Goal: Task Accomplishment & Management: Use online tool/utility

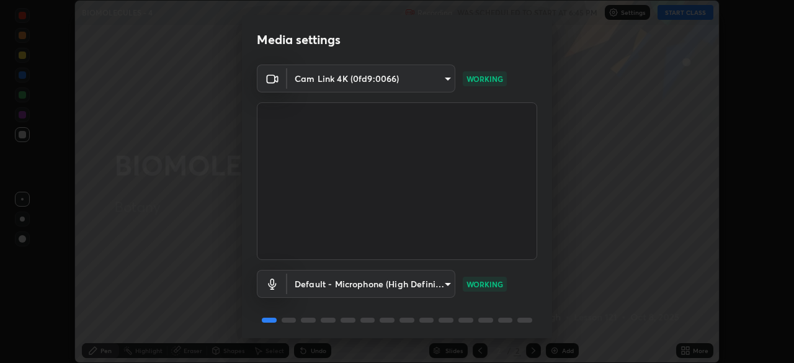
scroll to position [44, 0]
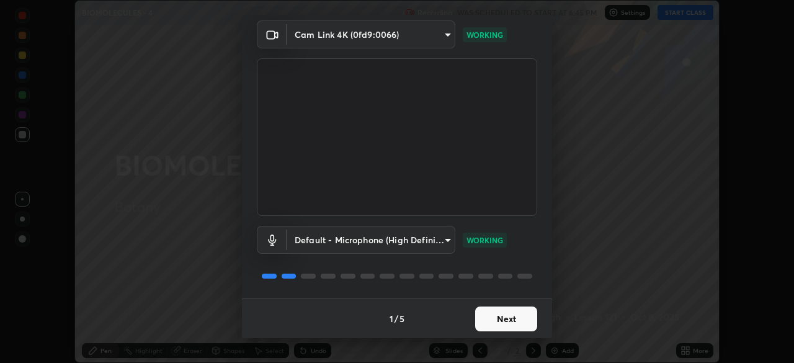
click at [513, 319] on button "Next" at bounding box center [506, 318] width 62 height 25
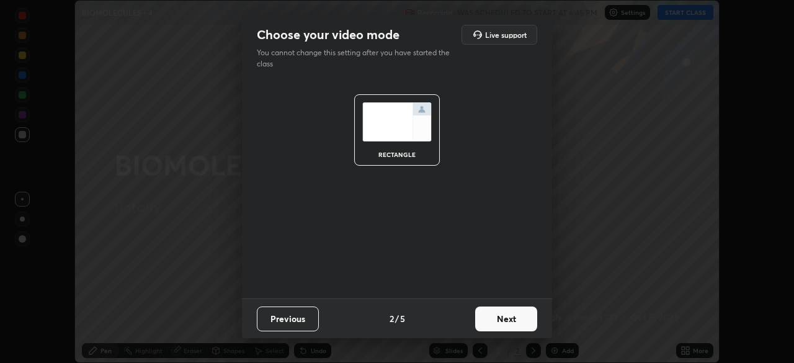
click at [515, 322] on button "Next" at bounding box center [506, 318] width 62 height 25
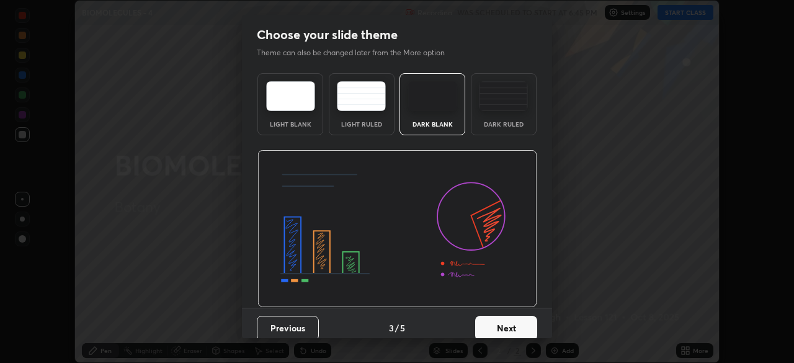
click at [528, 327] on button "Next" at bounding box center [506, 328] width 62 height 25
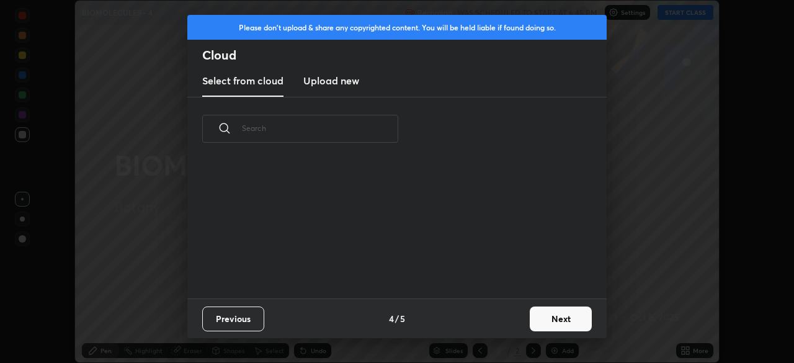
click at [550, 321] on button "Next" at bounding box center [560, 318] width 62 height 25
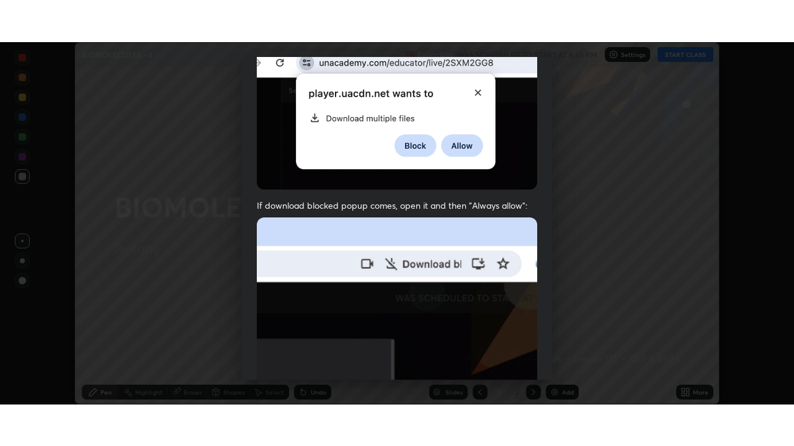
scroll to position [297, 0]
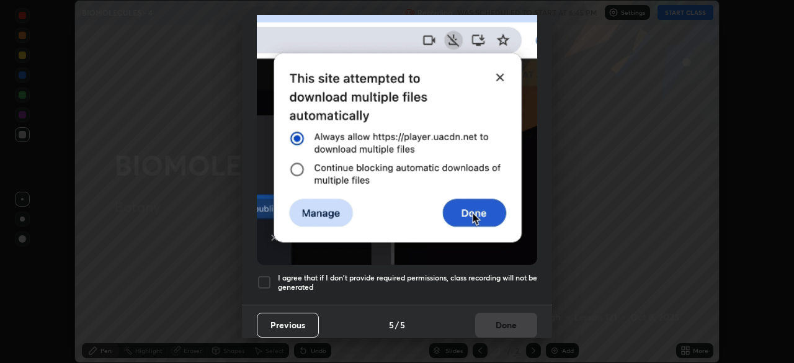
click at [260, 275] on div at bounding box center [264, 282] width 15 height 15
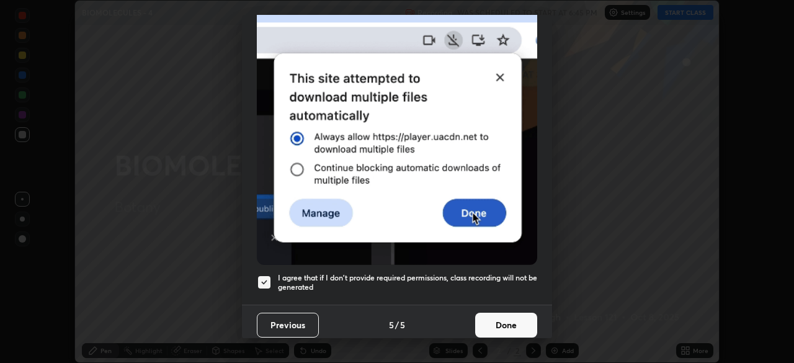
click at [501, 314] on button "Done" at bounding box center [506, 324] width 62 height 25
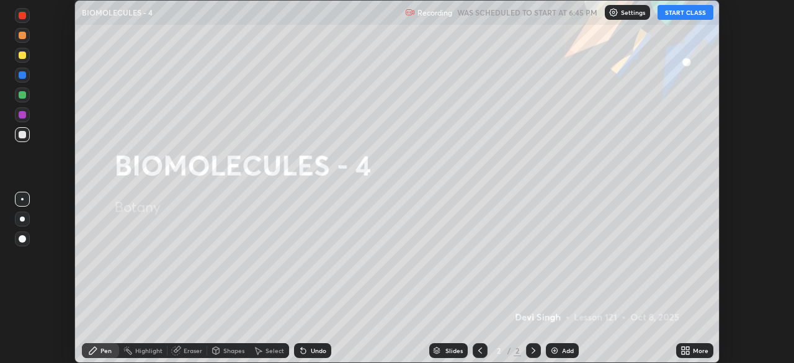
click at [671, 12] on button "START CLASS" at bounding box center [685, 12] width 56 height 15
click at [691, 350] on div "More" at bounding box center [694, 350] width 37 height 15
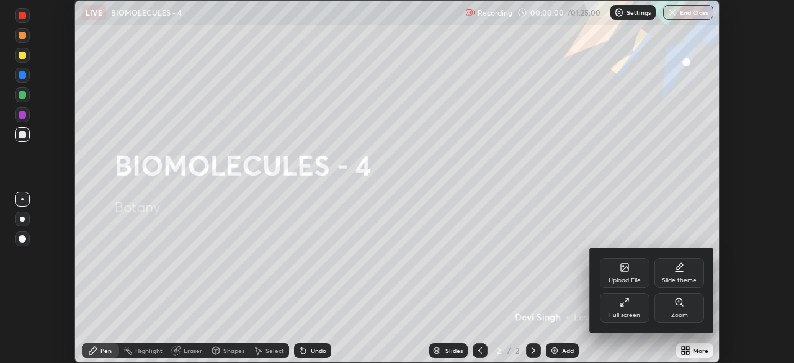
click at [627, 310] on div "Full screen" at bounding box center [624, 308] width 50 height 30
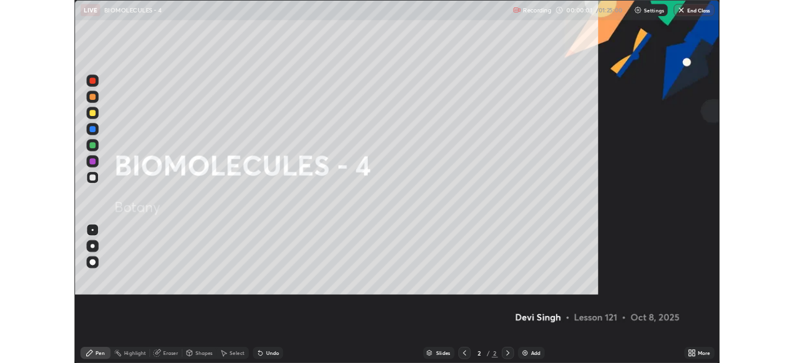
scroll to position [446, 794]
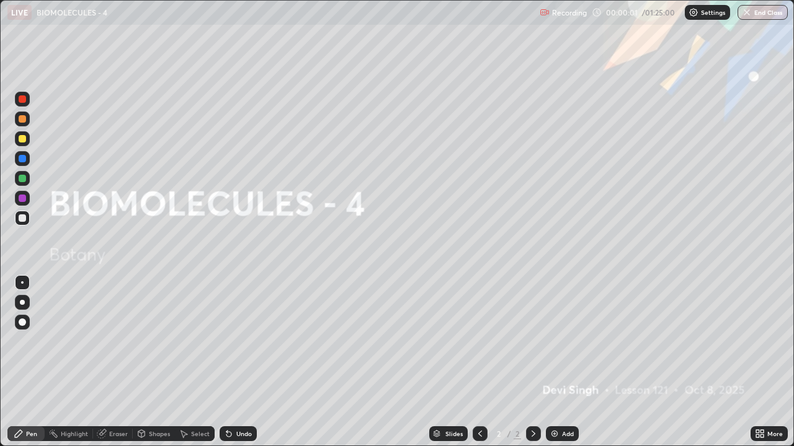
click at [567, 362] on div "Add" at bounding box center [568, 434] width 12 height 6
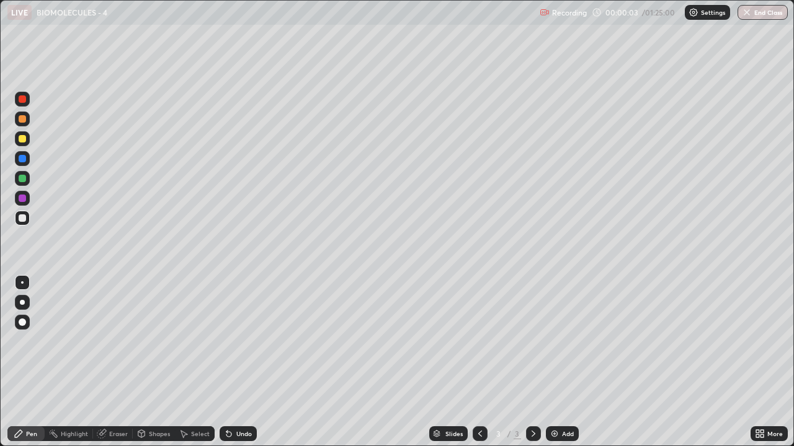
click at [25, 140] on div at bounding box center [22, 138] width 7 height 7
click at [22, 218] on div at bounding box center [22, 218] width 7 height 7
click at [22, 140] on div at bounding box center [22, 138] width 7 height 7
click at [234, 362] on div "Undo" at bounding box center [237, 434] width 37 height 15
click at [236, 362] on div "Undo" at bounding box center [243, 434] width 15 height 6
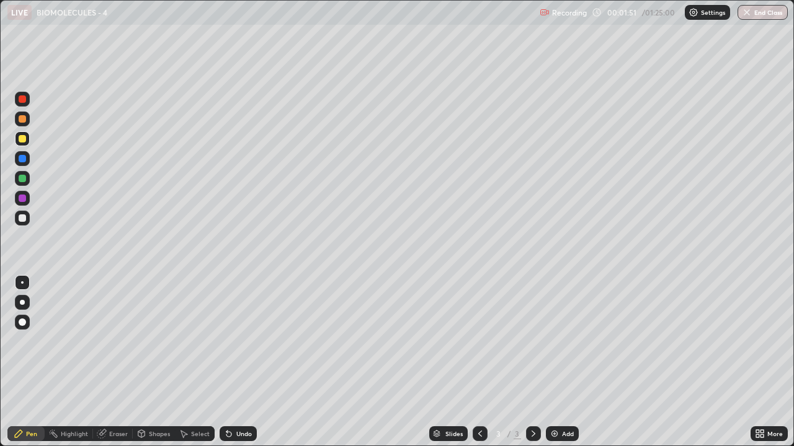
click at [236, 362] on div "Undo" at bounding box center [243, 434] width 15 height 6
click at [556, 362] on div "Add" at bounding box center [562, 434] width 33 height 15
click at [25, 219] on div at bounding box center [22, 218] width 7 height 7
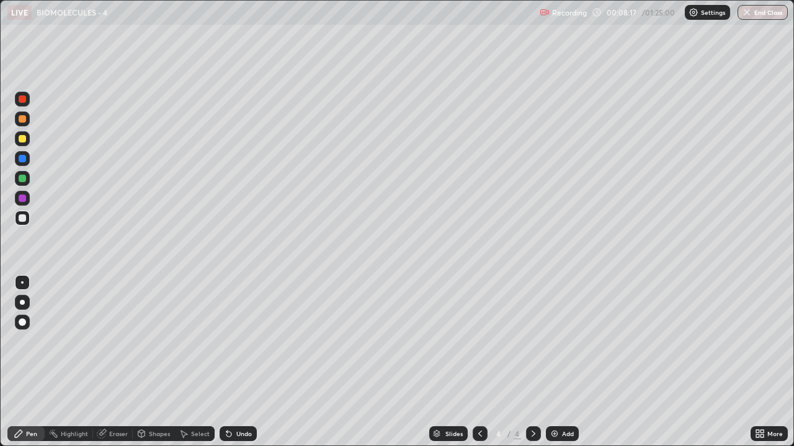
click at [22, 97] on div at bounding box center [22, 98] width 7 height 7
click at [16, 139] on div at bounding box center [22, 138] width 15 height 15
click at [117, 362] on div "Eraser" at bounding box center [118, 434] width 19 height 6
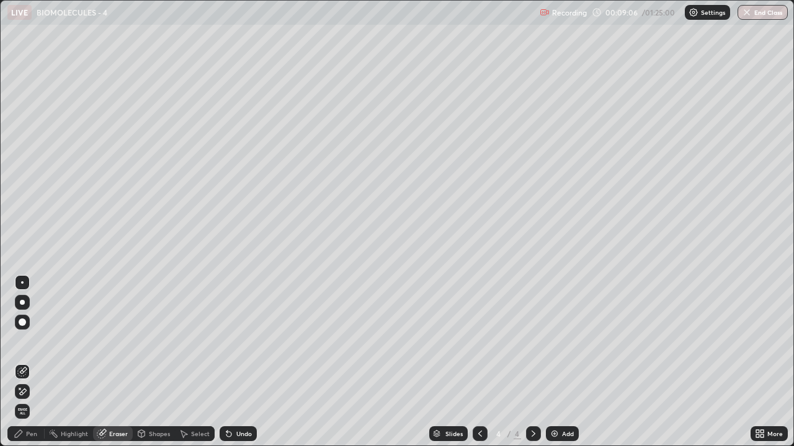
click at [29, 362] on div "Pen" at bounding box center [31, 434] width 11 height 6
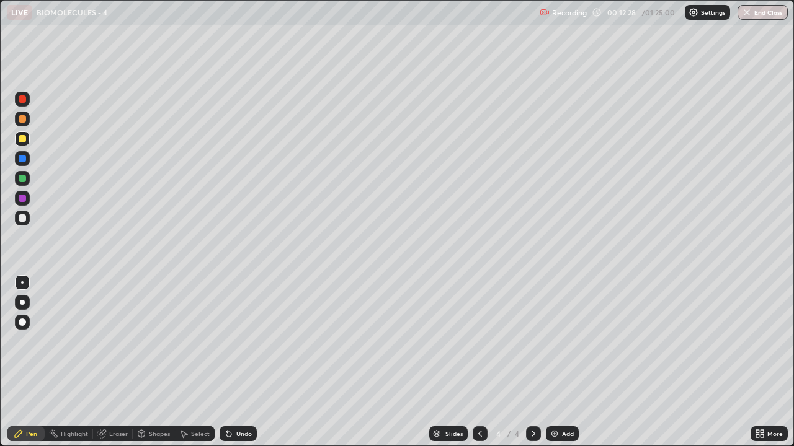
click at [551, 362] on img at bounding box center [554, 434] width 10 height 10
click at [155, 362] on div "Shapes" at bounding box center [159, 434] width 21 height 6
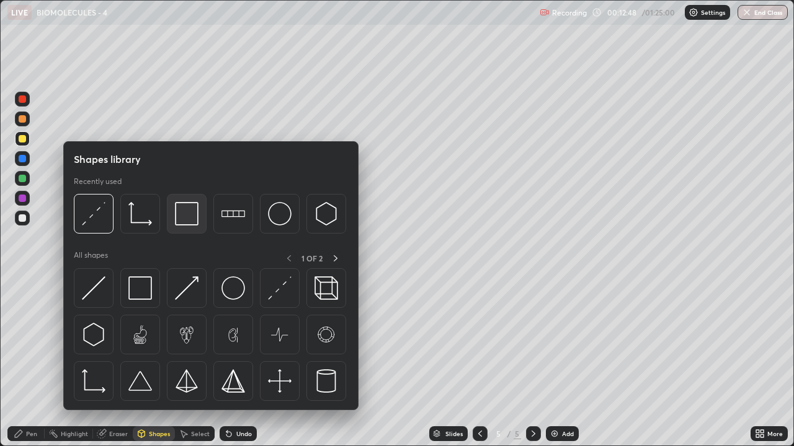
click at [198, 226] on div at bounding box center [187, 214] width 40 height 40
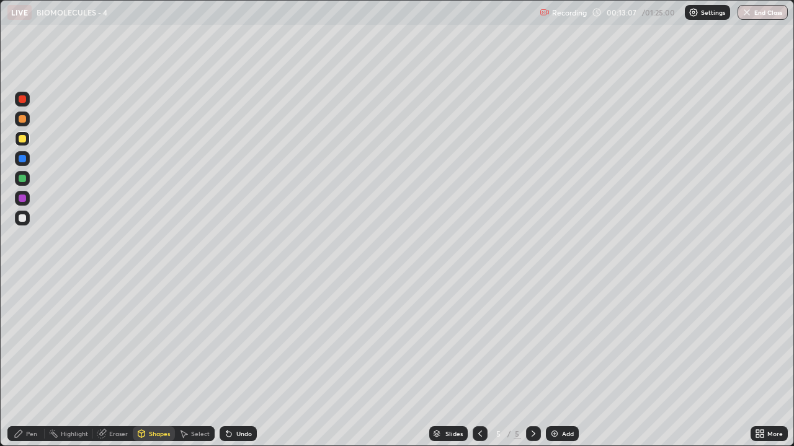
click at [29, 362] on div "Pen" at bounding box center [25, 434] width 37 height 15
click at [554, 362] on img at bounding box center [554, 434] width 10 height 10
click at [480, 362] on icon at bounding box center [480, 434] width 10 height 10
click at [22, 218] on div at bounding box center [22, 218] width 7 height 7
click at [532, 362] on icon at bounding box center [533, 434] width 10 height 10
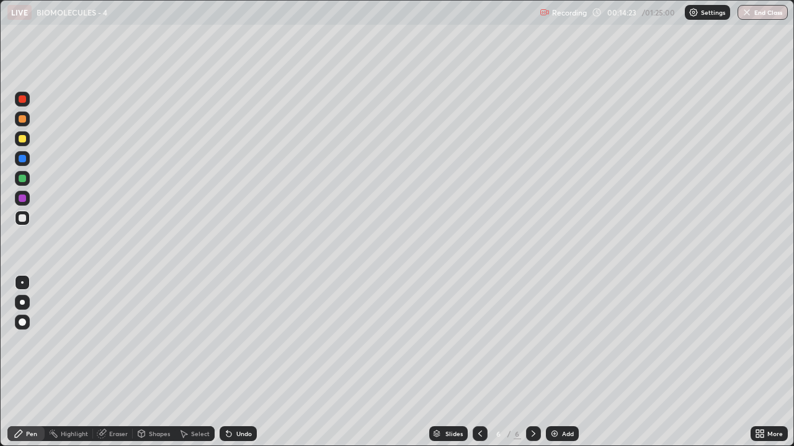
click at [19, 142] on div at bounding box center [22, 138] width 15 height 15
click at [234, 362] on div "Undo" at bounding box center [237, 434] width 37 height 15
click at [22, 101] on div at bounding box center [22, 98] width 7 height 7
click at [20, 139] on div at bounding box center [22, 138] width 7 height 7
click at [21, 218] on div at bounding box center [22, 218] width 7 height 7
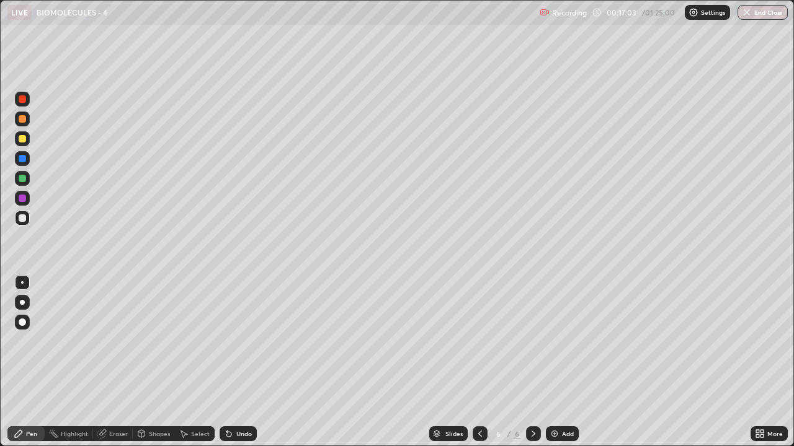
click at [232, 362] on div "Undo" at bounding box center [237, 434] width 37 height 15
click at [231, 362] on icon at bounding box center [229, 434] width 10 height 10
click at [230, 362] on icon at bounding box center [229, 434] width 10 height 10
click at [20, 138] on div at bounding box center [22, 138] width 7 height 7
click at [198, 362] on div "Select" at bounding box center [200, 434] width 19 height 6
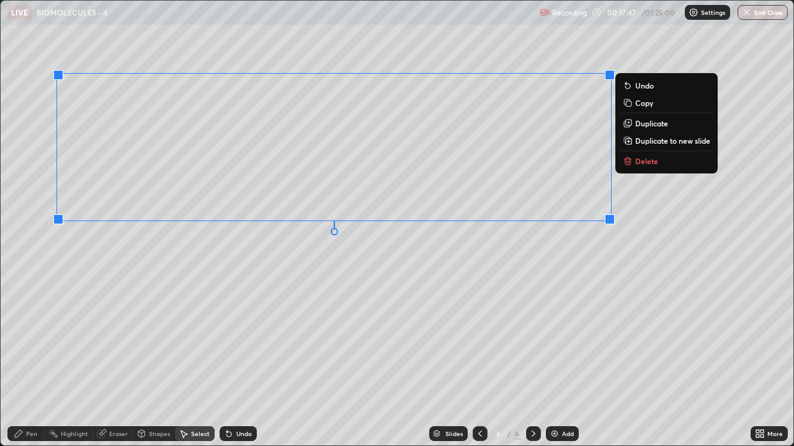
click at [440, 299] on div "0 ° Undo Copy Duplicate Duplicate to new slide Delete" at bounding box center [397, 223] width 792 height 445
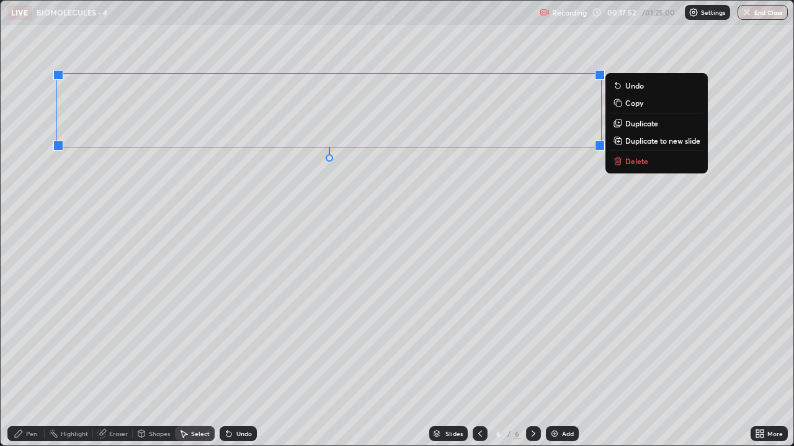
click at [632, 122] on p "Duplicate" at bounding box center [641, 123] width 33 height 10
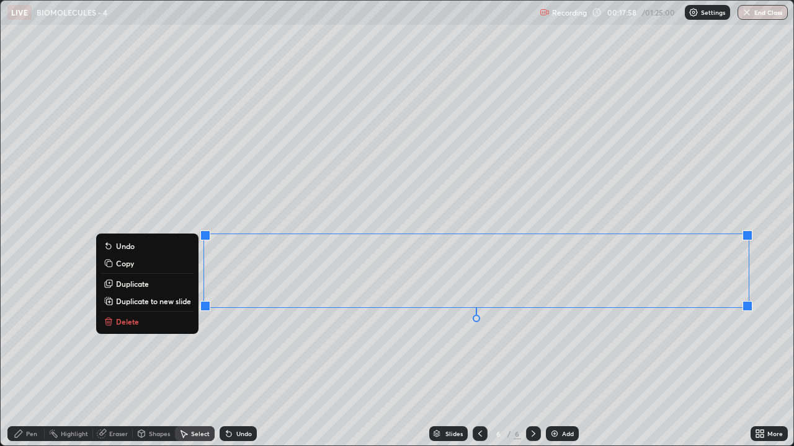
click at [279, 362] on div "0 ° Undo Copy Duplicate Duplicate to new slide Delete" at bounding box center [397, 223] width 792 height 445
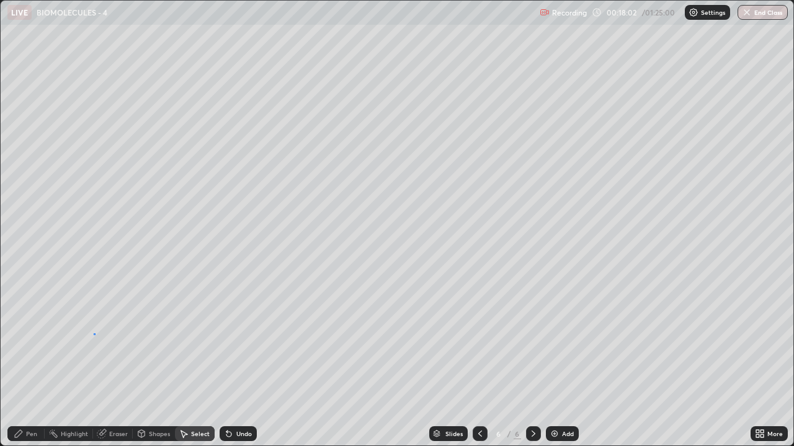
click at [95, 334] on div "0 ° Undo Copy Duplicate Duplicate to new slide Delete" at bounding box center [397, 223] width 792 height 445
click at [25, 362] on div "Pen" at bounding box center [25, 434] width 37 height 15
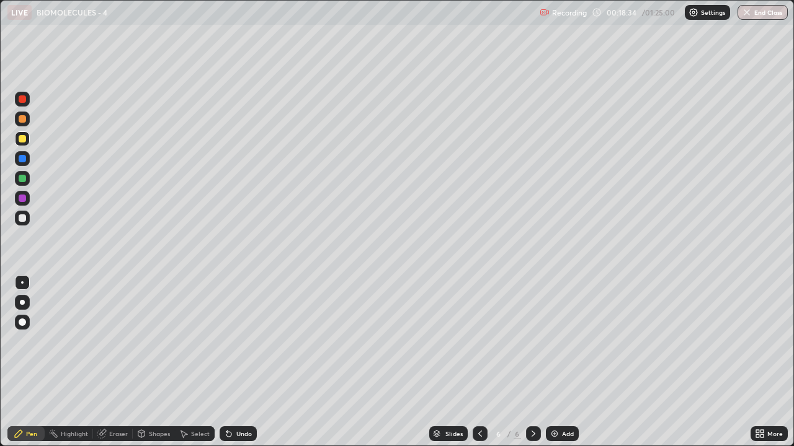
click at [22, 219] on div at bounding box center [22, 218] width 7 height 7
click at [240, 362] on div "Undo" at bounding box center [243, 434] width 15 height 6
click at [236, 362] on div "Undo" at bounding box center [243, 434] width 15 height 6
click at [237, 362] on div "Undo" at bounding box center [243, 434] width 15 height 6
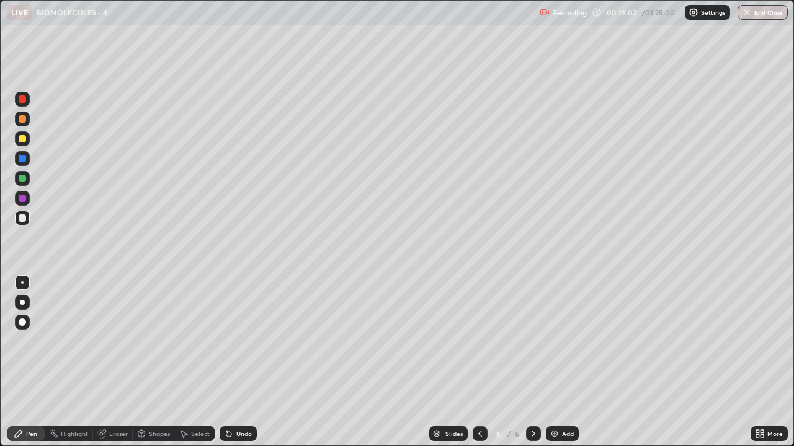
click at [237, 362] on div "Undo" at bounding box center [243, 434] width 15 height 6
click at [21, 137] on div at bounding box center [22, 138] width 7 height 7
click at [114, 362] on div "Eraser" at bounding box center [118, 434] width 19 height 6
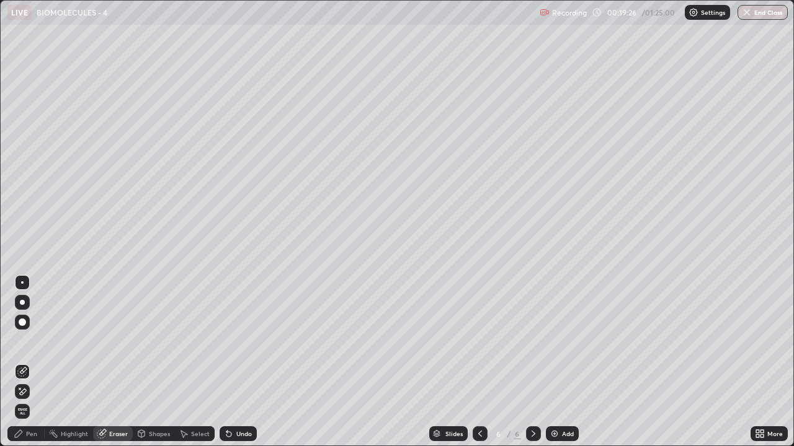
click at [25, 362] on div "Pen" at bounding box center [25, 434] width 37 height 15
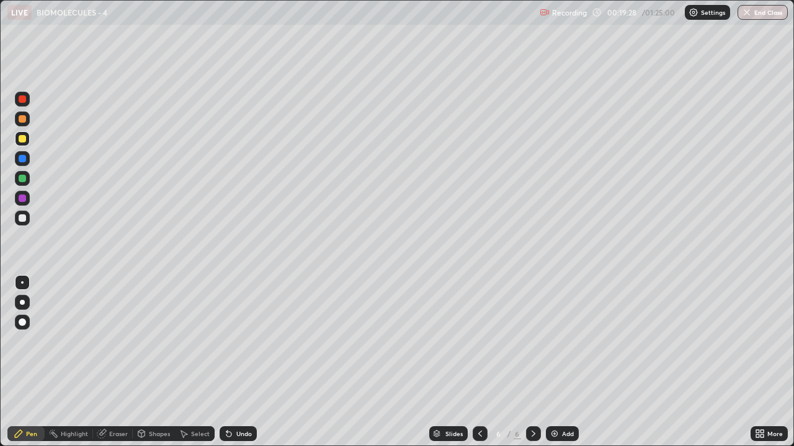
click at [25, 218] on div at bounding box center [22, 218] width 7 height 7
click at [236, 362] on div "Undo" at bounding box center [243, 434] width 15 height 6
click at [232, 362] on div "Undo" at bounding box center [237, 434] width 37 height 15
click at [231, 362] on icon at bounding box center [229, 434] width 10 height 10
click at [228, 362] on icon at bounding box center [228, 434] width 5 height 5
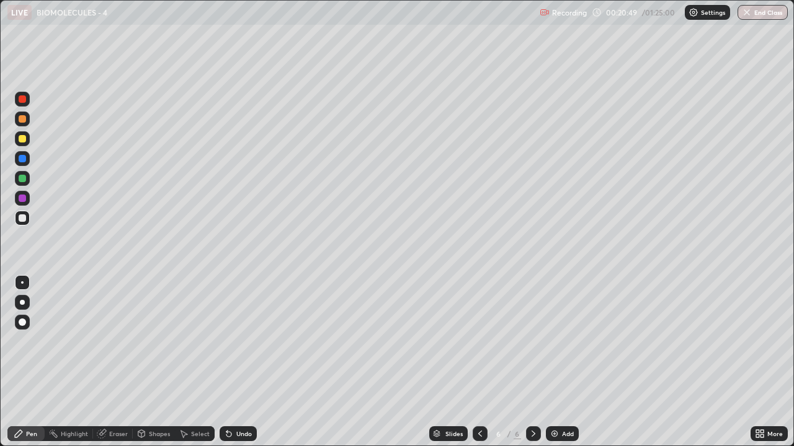
click at [110, 362] on div "Eraser" at bounding box center [118, 434] width 19 height 6
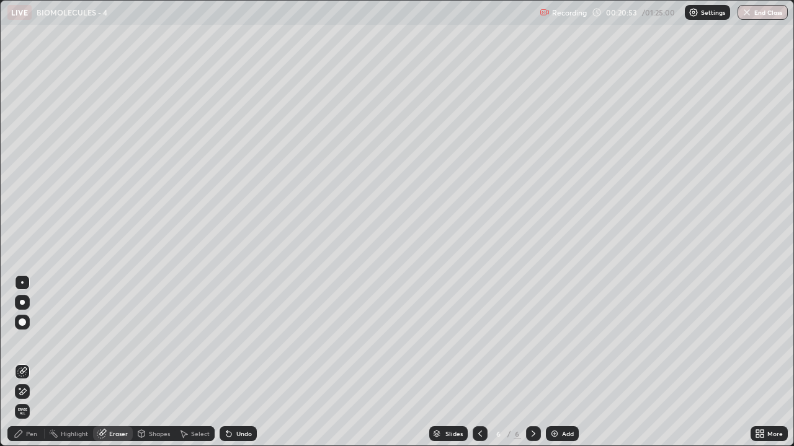
click at [473, 362] on div at bounding box center [479, 434] width 15 height 15
click at [31, 362] on div "Pen" at bounding box center [31, 434] width 11 height 6
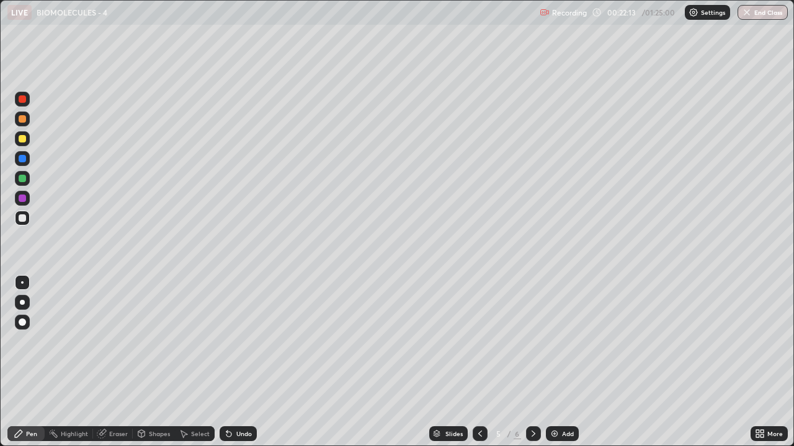
click at [759, 362] on icon at bounding box center [759, 434] width 10 height 10
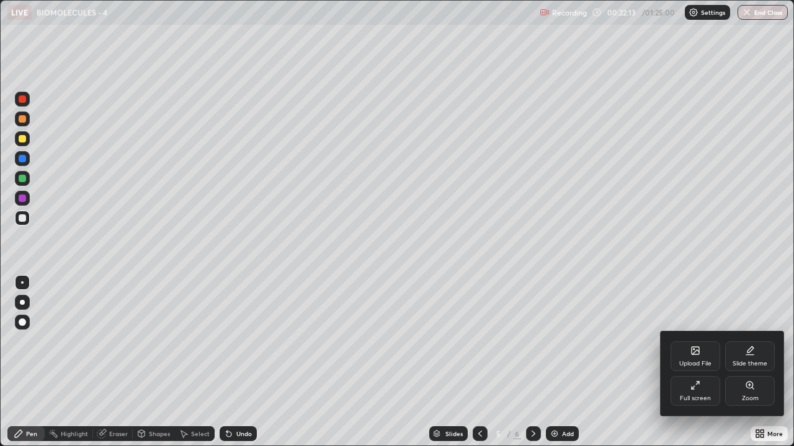
click at [693, 362] on div "Full screen" at bounding box center [695, 391] width 50 height 30
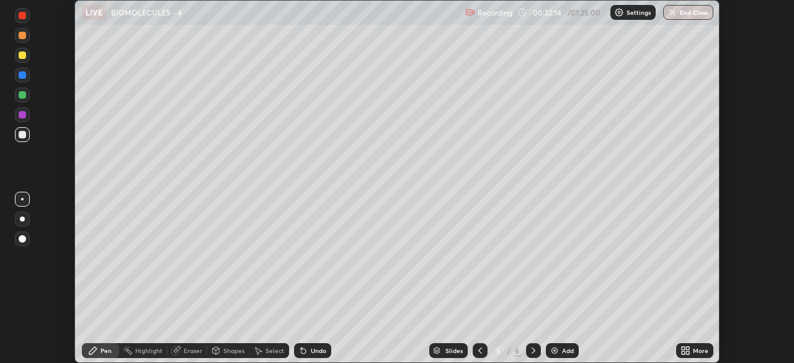
scroll to position [61633, 61202]
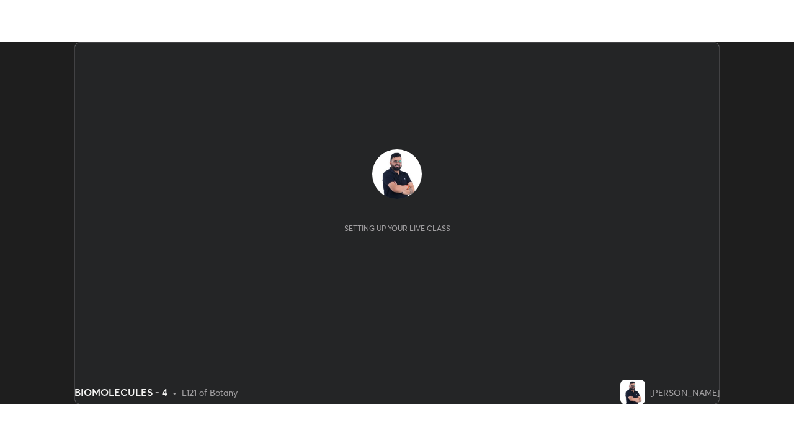
scroll to position [363, 794]
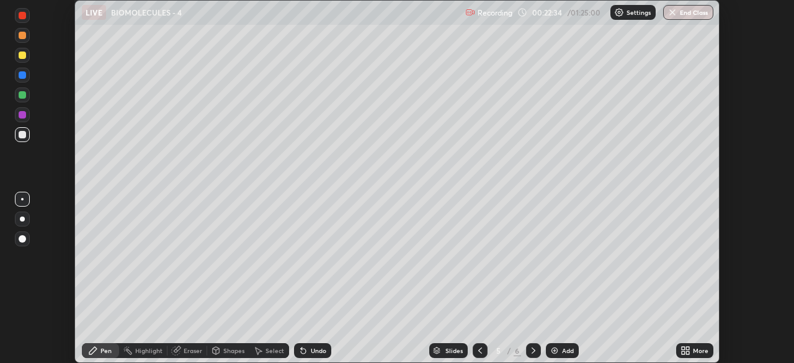
click at [683, 352] on icon at bounding box center [682, 352] width 3 height 3
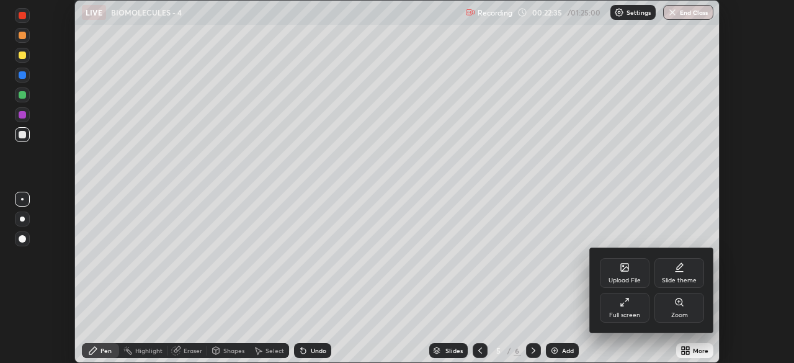
click at [611, 312] on div "Full screen" at bounding box center [624, 315] width 31 height 6
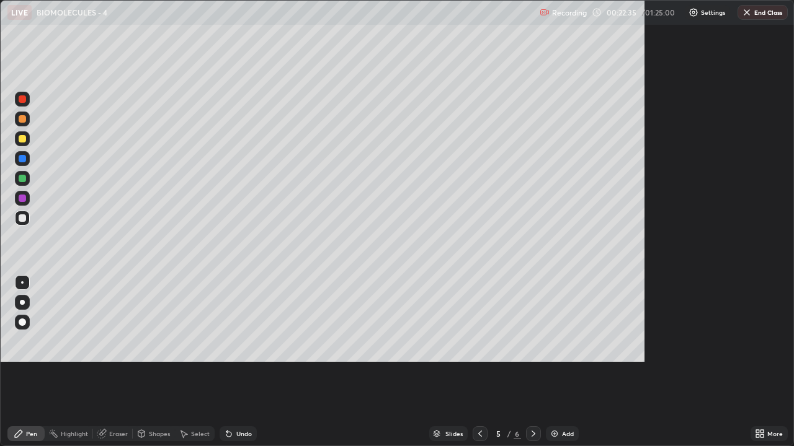
scroll to position [446, 794]
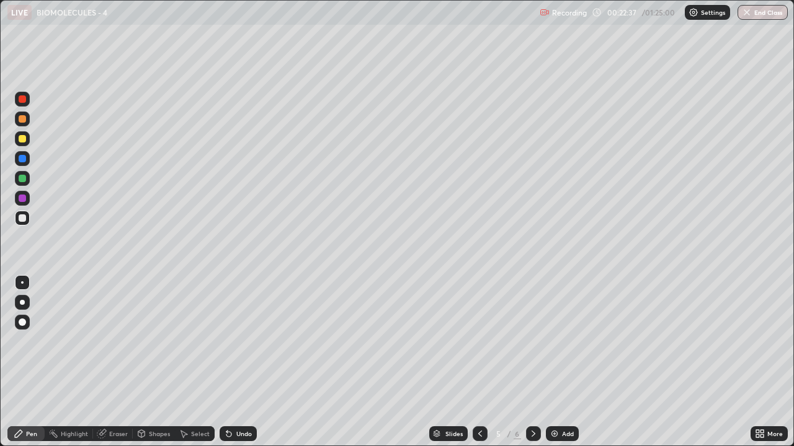
click at [117, 362] on div "Eraser" at bounding box center [118, 434] width 19 height 6
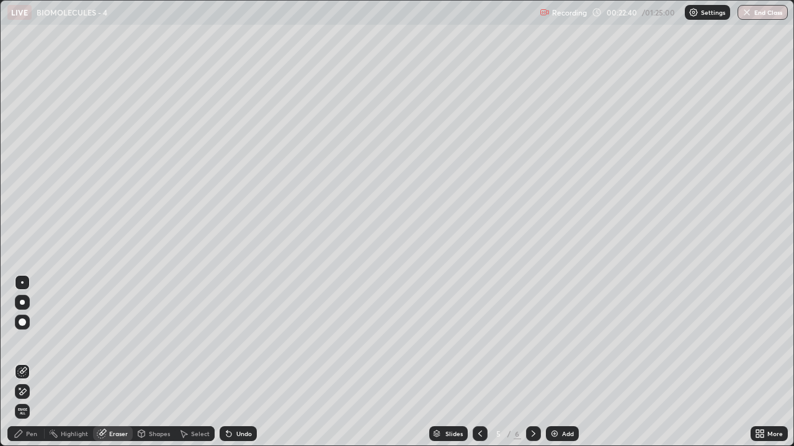
click at [25, 362] on div "Pen" at bounding box center [25, 434] width 37 height 15
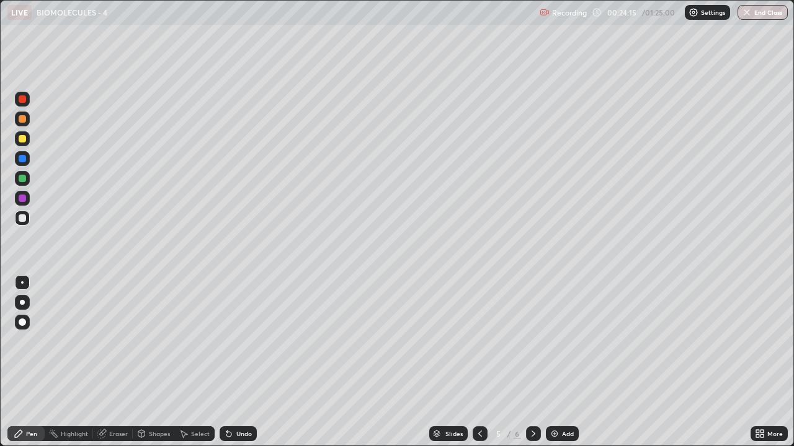
click at [234, 362] on div "Undo" at bounding box center [237, 434] width 37 height 15
click at [20, 138] on div at bounding box center [22, 138] width 7 height 7
click at [22, 102] on div at bounding box center [22, 98] width 7 height 7
click at [24, 218] on div at bounding box center [22, 218] width 7 height 7
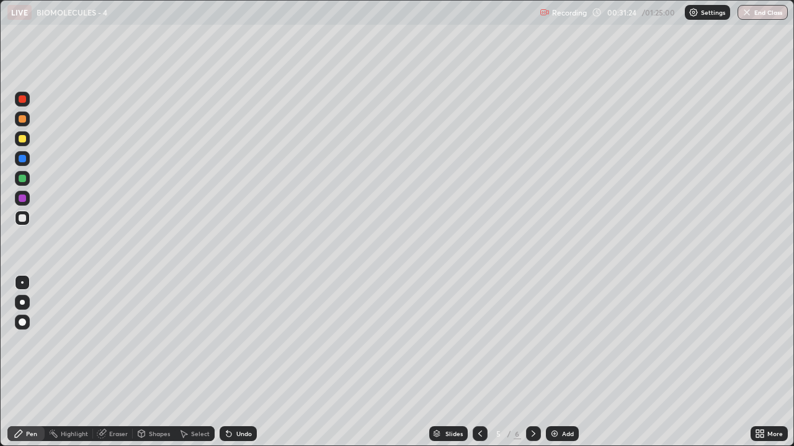
click at [532, 362] on icon at bounding box center [533, 434] width 10 height 10
click at [556, 362] on img at bounding box center [554, 434] width 10 height 10
click at [19, 139] on div at bounding box center [22, 138] width 7 height 7
click at [236, 362] on div "Undo" at bounding box center [243, 434] width 15 height 6
click at [238, 362] on div "Undo" at bounding box center [243, 434] width 15 height 6
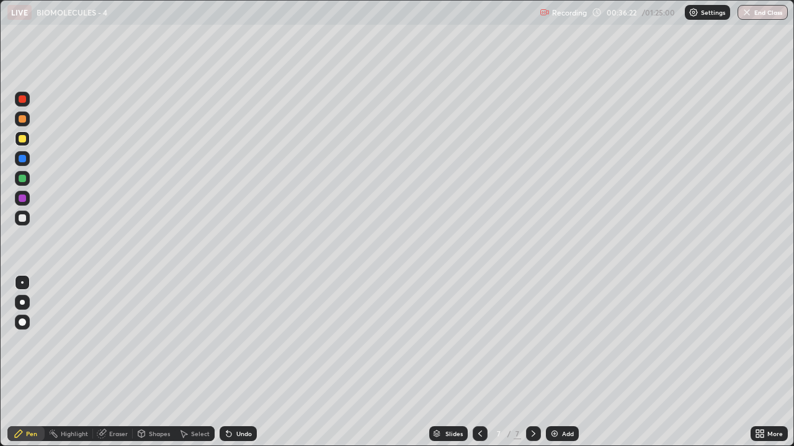
click at [239, 362] on div "Undo" at bounding box center [243, 434] width 15 height 6
click at [240, 362] on div "Undo" at bounding box center [243, 434] width 15 height 6
click at [25, 220] on div at bounding box center [22, 218] width 7 height 7
click at [19, 140] on div at bounding box center [22, 138] width 7 height 7
click at [22, 219] on div at bounding box center [22, 218] width 7 height 7
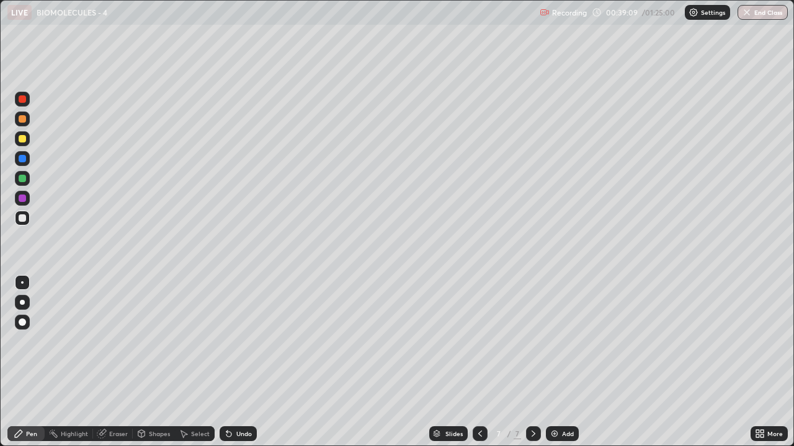
click at [232, 362] on div "Undo" at bounding box center [237, 434] width 37 height 15
click at [233, 362] on div "Undo" at bounding box center [237, 434] width 37 height 15
click at [232, 362] on div "Undo" at bounding box center [237, 434] width 37 height 15
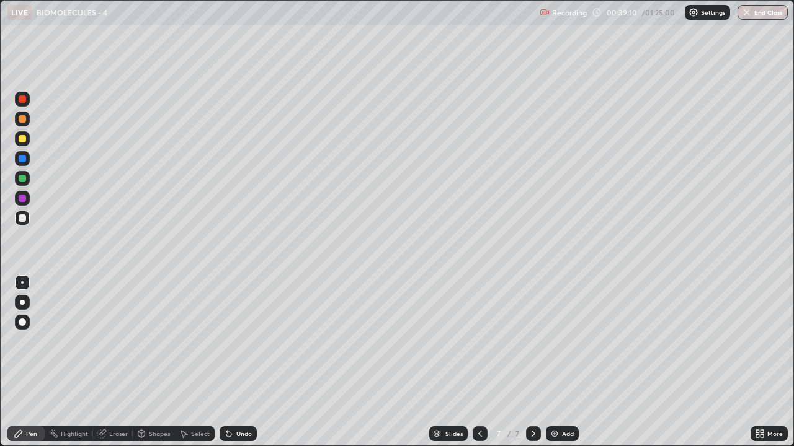
click at [232, 362] on div "Undo" at bounding box center [237, 434] width 37 height 15
click at [233, 362] on div "Undo" at bounding box center [237, 434] width 37 height 15
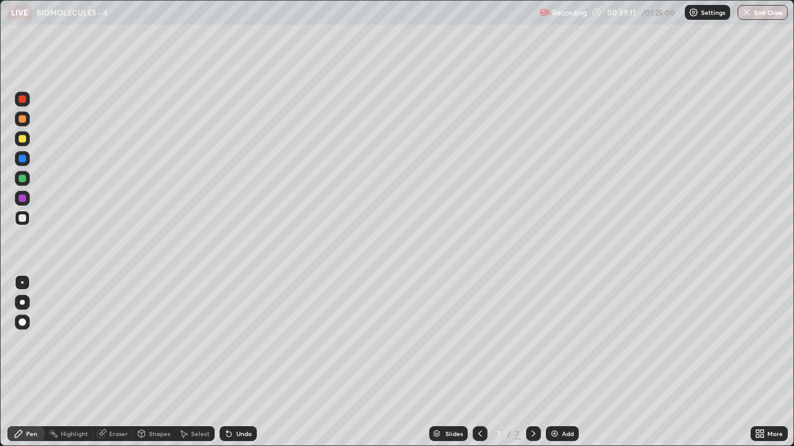
click at [232, 362] on div "Undo" at bounding box center [237, 434] width 37 height 15
click at [234, 362] on div "Undo" at bounding box center [237, 434] width 37 height 15
click at [236, 362] on div "Undo" at bounding box center [243, 434] width 15 height 6
click at [235, 362] on div "Undo" at bounding box center [237, 434] width 37 height 15
click at [236, 362] on div "Undo" at bounding box center [237, 434] width 37 height 15
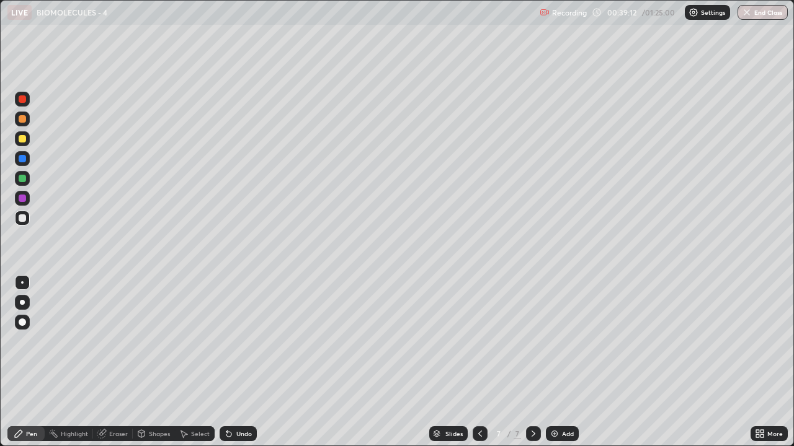
click at [236, 362] on div "Undo" at bounding box center [243, 434] width 15 height 6
click at [121, 362] on div "Eraser" at bounding box center [113, 434] width 40 height 15
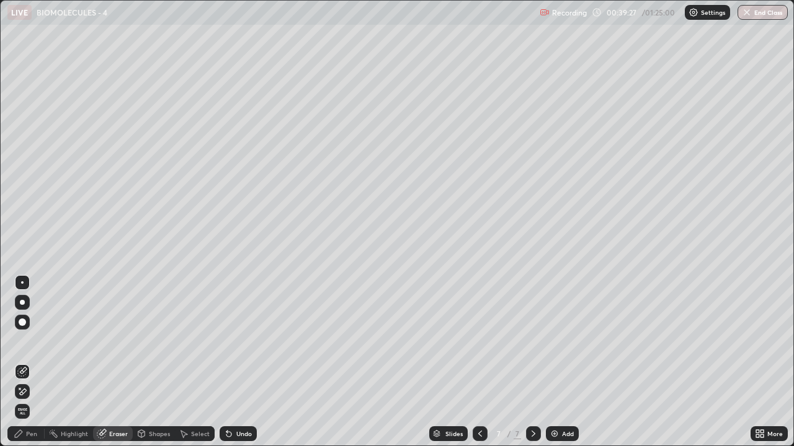
click at [30, 362] on div "Pen" at bounding box center [25, 434] width 37 height 15
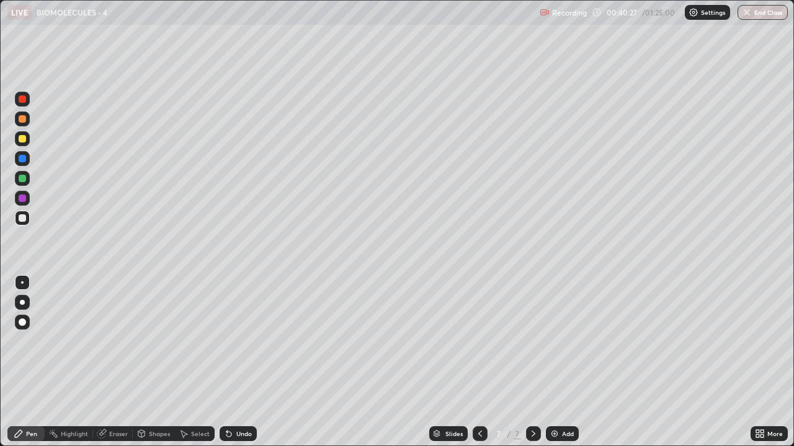
click at [562, 362] on div "Add" at bounding box center [568, 434] width 12 height 6
click at [24, 141] on div at bounding box center [22, 138] width 7 height 7
click at [118, 362] on div "Eraser" at bounding box center [118, 434] width 19 height 6
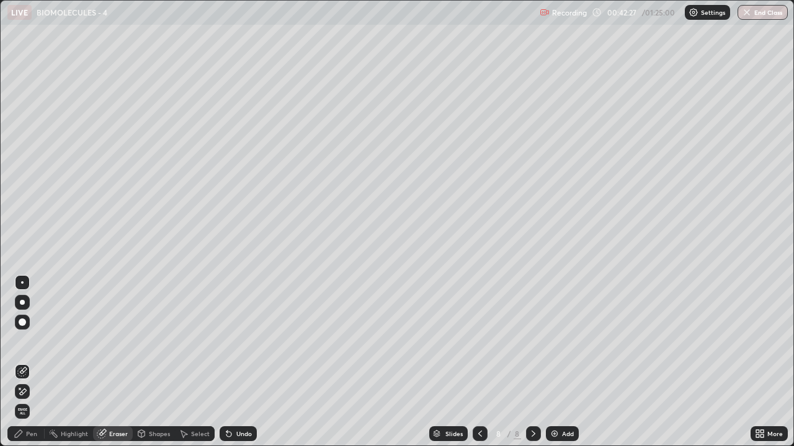
click at [24, 362] on icon at bounding box center [19, 434] width 10 height 10
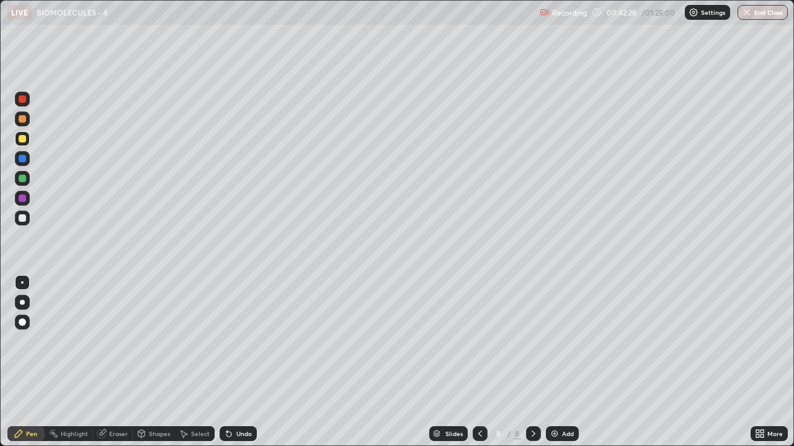
click at [20, 218] on div at bounding box center [22, 218] width 7 height 7
click at [22, 138] on div at bounding box center [22, 138] width 7 height 7
click at [237, 362] on div "Undo" at bounding box center [243, 434] width 15 height 6
click at [556, 362] on img at bounding box center [554, 434] width 10 height 10
click at [20, 218] on div at bounding box center [22, 218] width 7 height 7
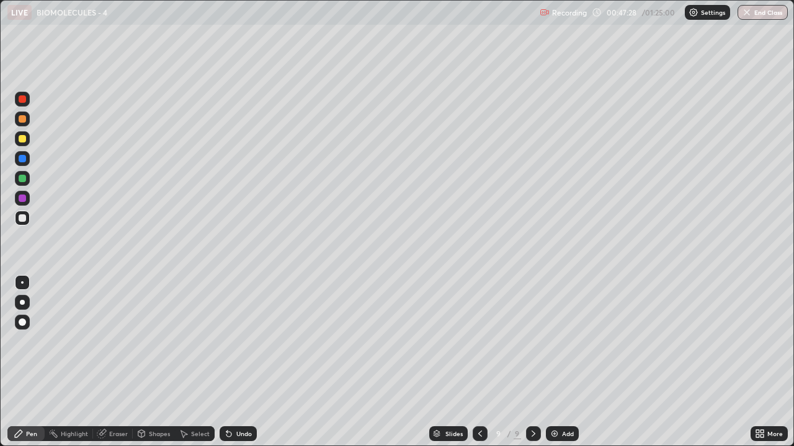
click at [197, 362] on div "Select" at bounding box center [200, 434] width 19 height 6
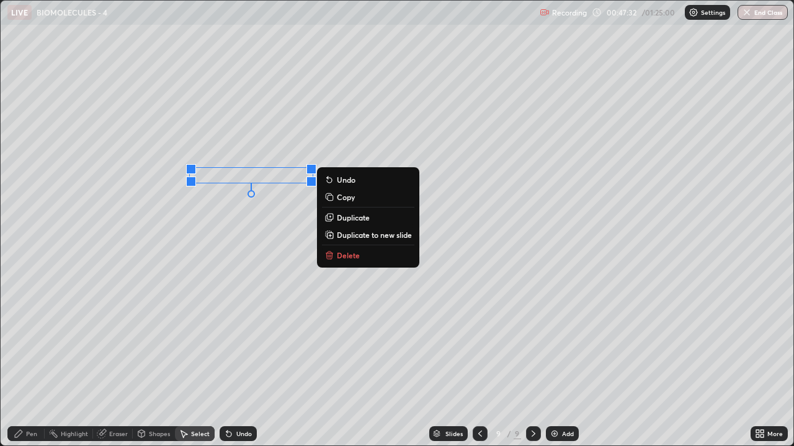
click at [255, 219] on div "0 ° Undo Copy Duplicate Duplicate to new slide Delete" at bounding box center [397, 223] width 792 height 445
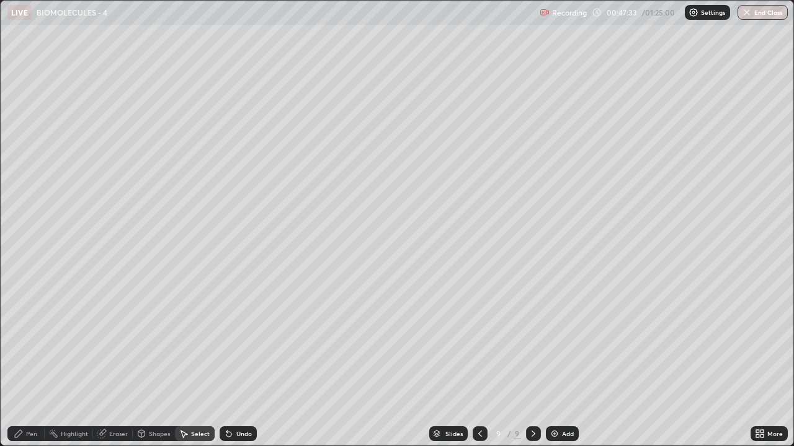
click at [25, 362] on div "Pen" at bounding box center [25, 434] width 37 height 15
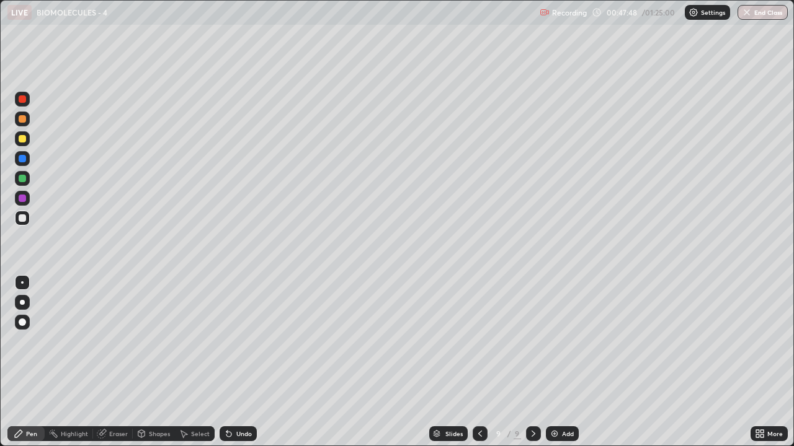
click at [238, 362] on div "Undo" at bounding box center [243, 434] width 15 height 6
click at [24, 139] on div at bounding box center [22, 138] width 7 height 7
click at [231, 362] on icon at bounding box center [229, 434] width 10 height 10
click at [227, 362] on icon at bounding box center [228, 434] width 5 height 5
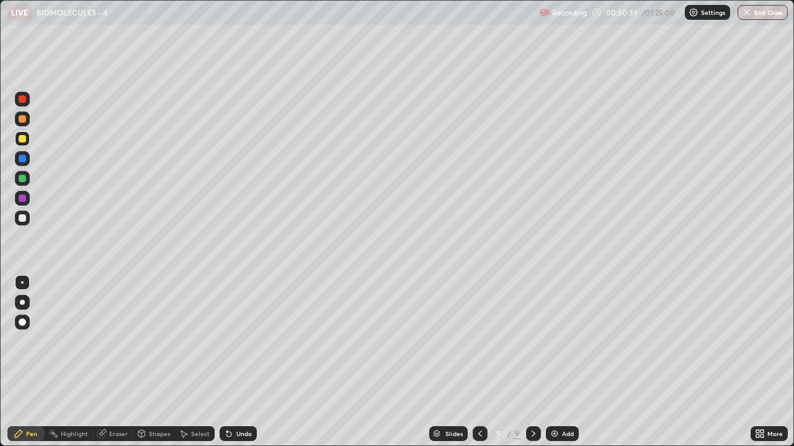
click at [238, 362] on div "Undo" at bounding box center [243, 434] width 15 height 6
click at [109, 362] on div "Eraser" at bounding box center [118, 434] width 19 height 6
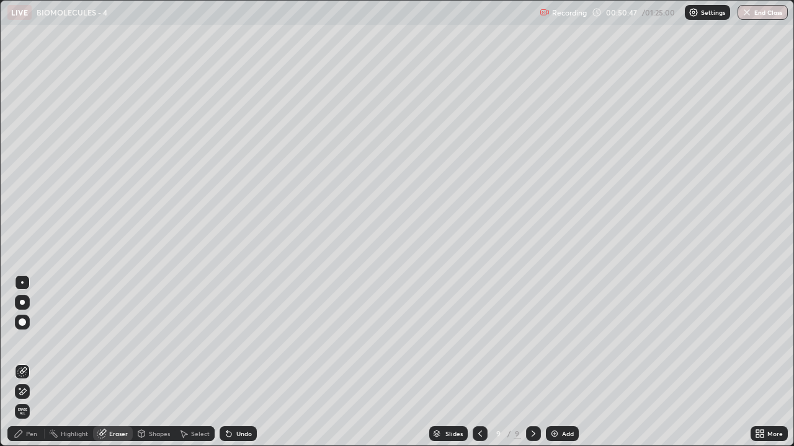
click at [18, 362] on icon at bounding box center [18, 433] width 7 height 7
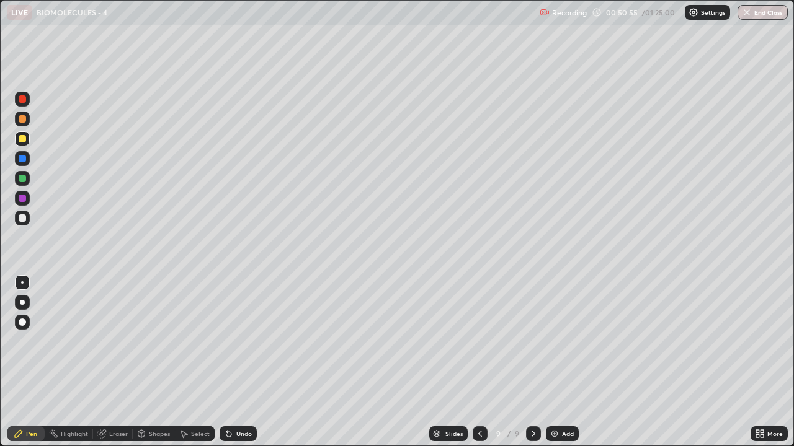
click at [107, 362] on div "Eraser" at bounding box center [113, 434] width 40 height 15
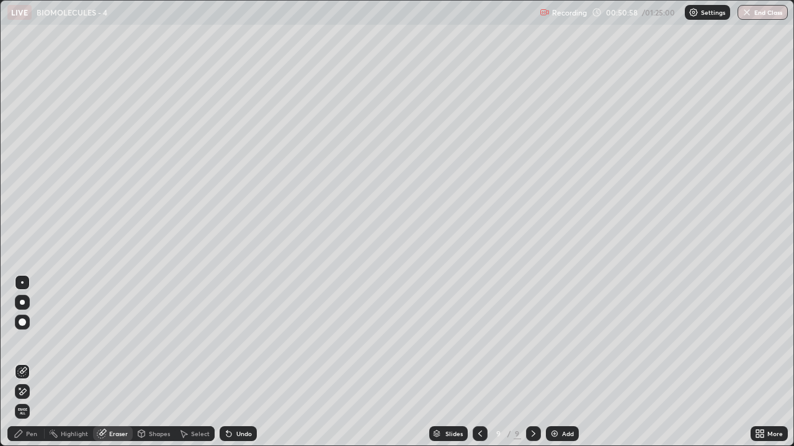
click at [22, 362] on icon at bounding box center [19, 434] width 10 height 10
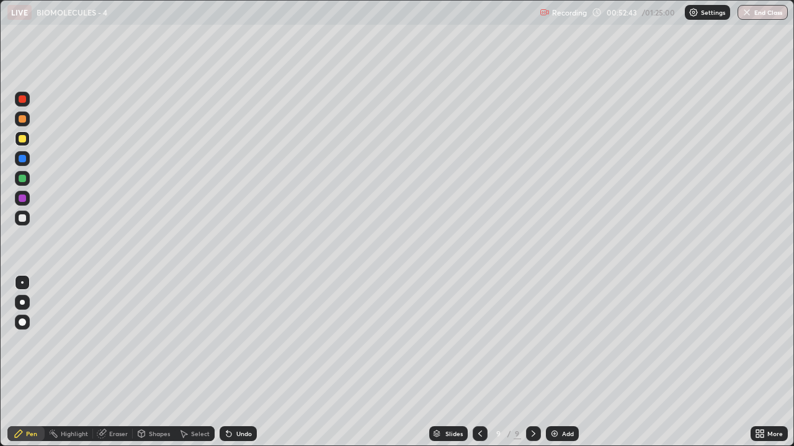
click at [479, 362] on icon at bounding box center [480, 434] width 10 height 10
click at [239, 362] on div "Undo" at bounding box center [243, 434] width 15 height 6
click at [532, 362] on icon at bounding box center [533, 434] width 10 height 10
click at [112, 362] on div "Eraser" at bounding box center [118, 434] width 19 height 6
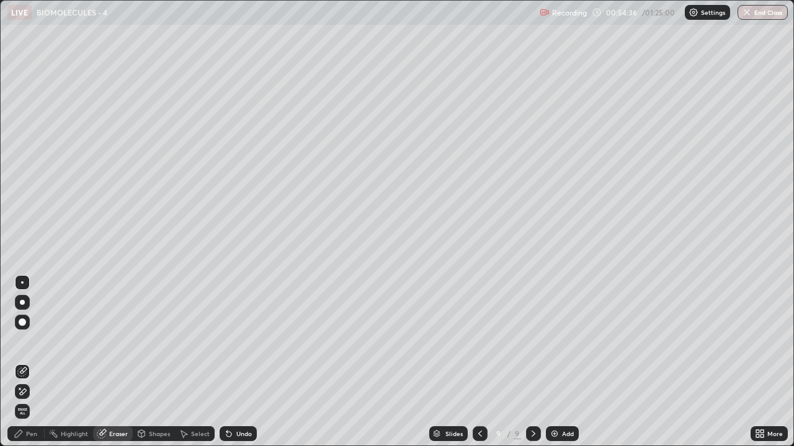
click at [29, 362] on div "Pen" at bounding box center [31, 434] width 11 height 6
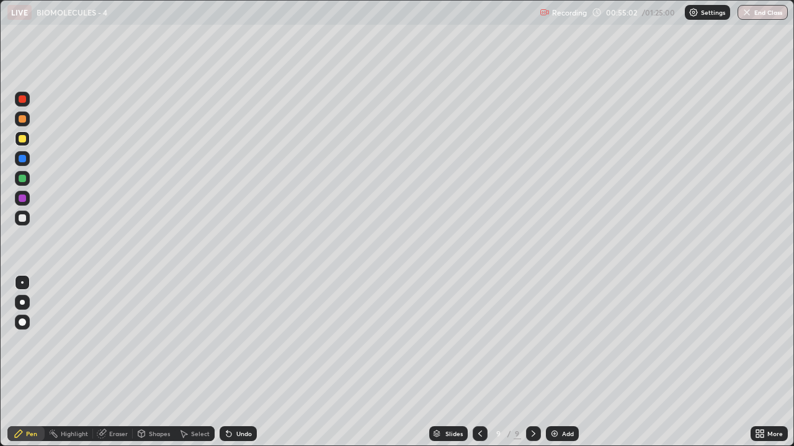
click at [232, 362] on div "Undo" at bounding box center [237, 434] width 37 height 15
click at [228, 362] on icon at bounding box center [228, 434] width 5 height 5
click at [231, 362] on icon at bounding box center [229, 434] width 10 height 10
click at [227, 362] on icon at bounding box center [228, 434] width 5 height 5
click at [566, 362] on div "Add" at bounding box center [568, 434] width 12 height 6
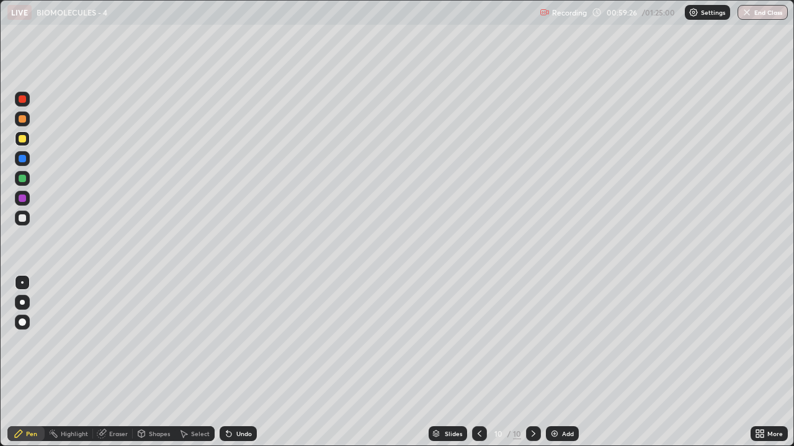
click at [22, 224] on div at bounding box center [22, 218] width 15 height 15
click at [117, 362] on div "Eraser" at bounding box center [118, 434] width 19 height 6
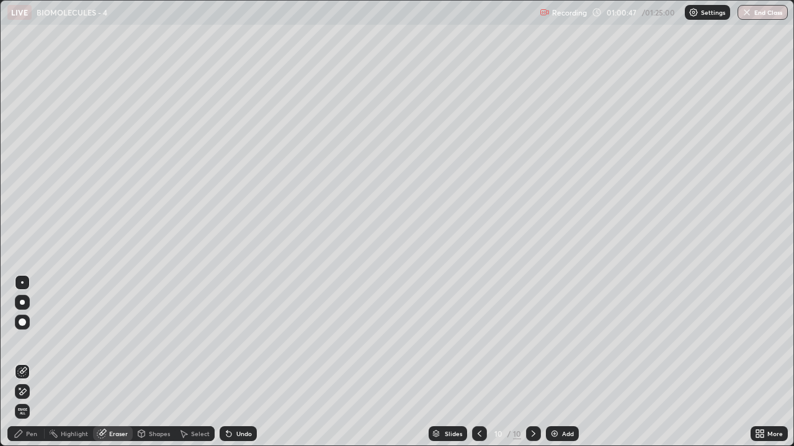
click at [28, 362] on div "Pen" at bounding box center [31, 434] width 11 height 6
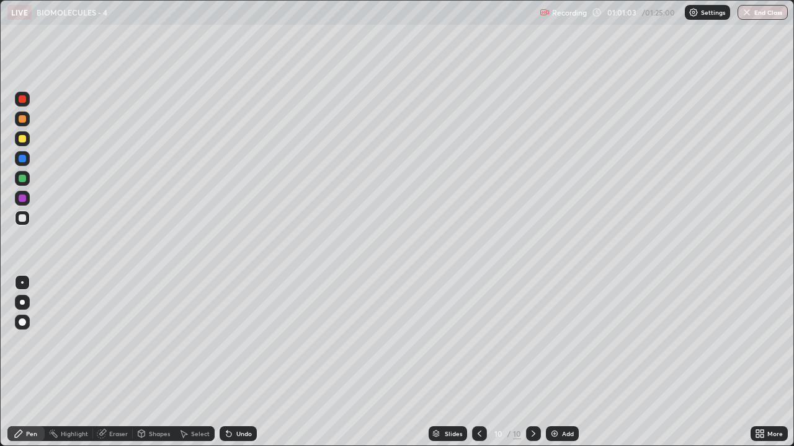
click at [21, 141] on div at bounding box center [22, 138] width 7 height 7
click at [17, 216] on div at bounding box center [22, 218] width 15 height 15
click at [547, 362] on div "Add" at bounding box center [562, 434] width 33 height 15
click at [19, 139] on div at bounding box center [22, 138] width 7 height 7
click at [20, 220] on div at bounding box center [22, 218] width 7 height 7
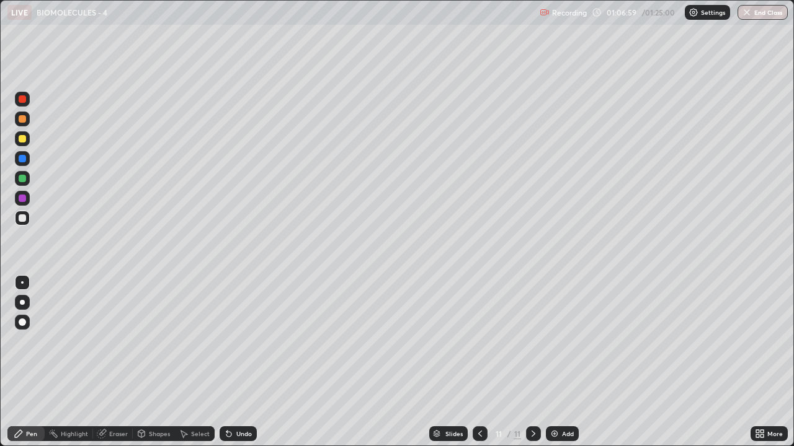
click at [156, 362] on div "Shapes" at bounding box center [159, 434] width 21 height 6
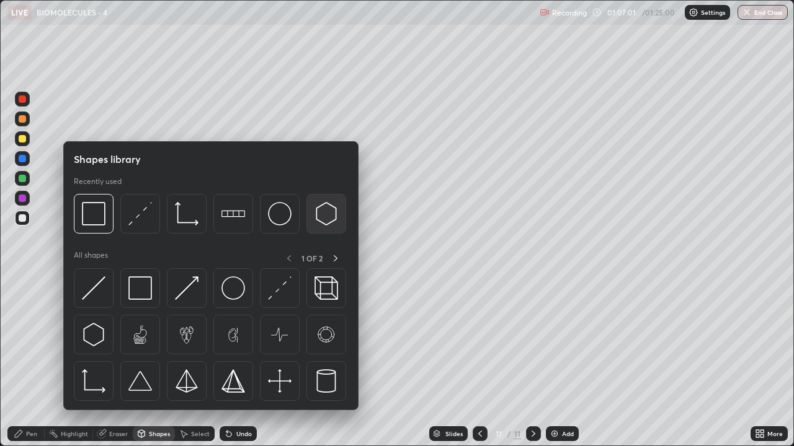
click at [322, 223] on img at bounding box center [326, 214] width 24 height 24
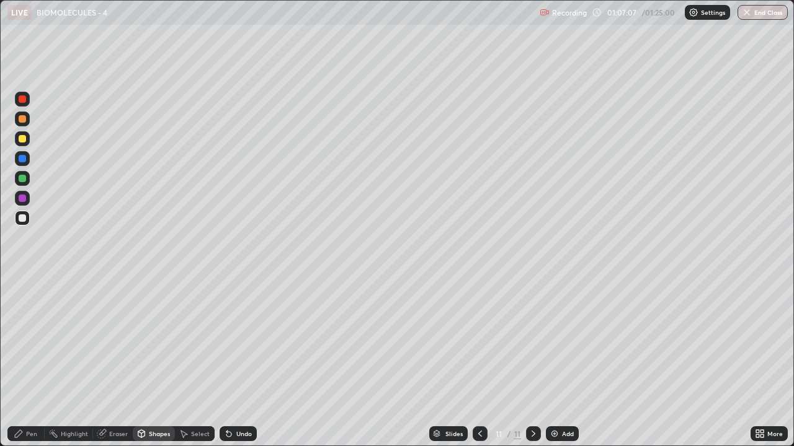
click at [198, 362] on div "Select" at bounding box center [200, 434] width 19 height 6
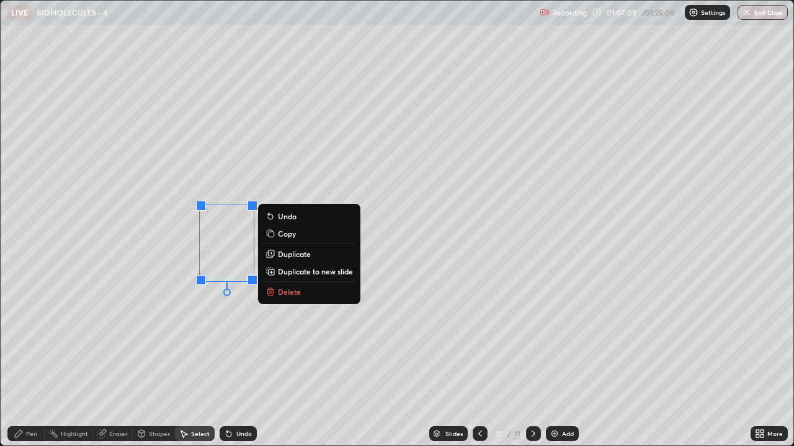
click at [291, 255] on p "Duplicate" at bounding box center [294, 254] width 33 height 10
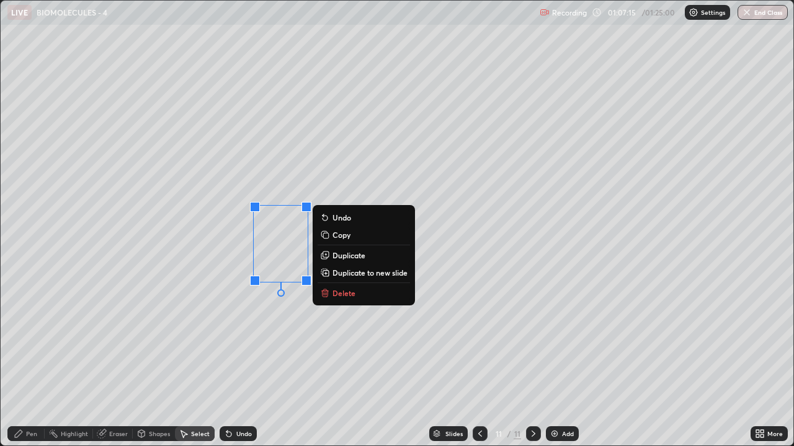
click at [344, 255] on p "Duplicate" at bounding box center [348, 255] width 33 height 10
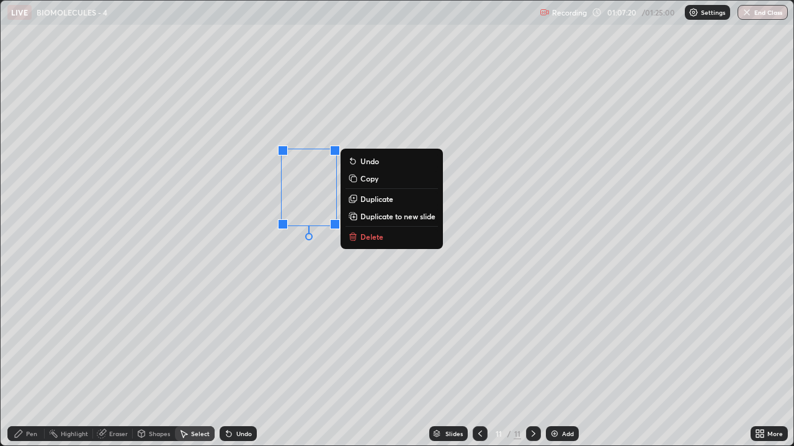
click at [321, 326] on div "0 ° Undo Copy Duplicate Duplicate to new slide Delete" at bounding box center [397, 223] width 792 height 445
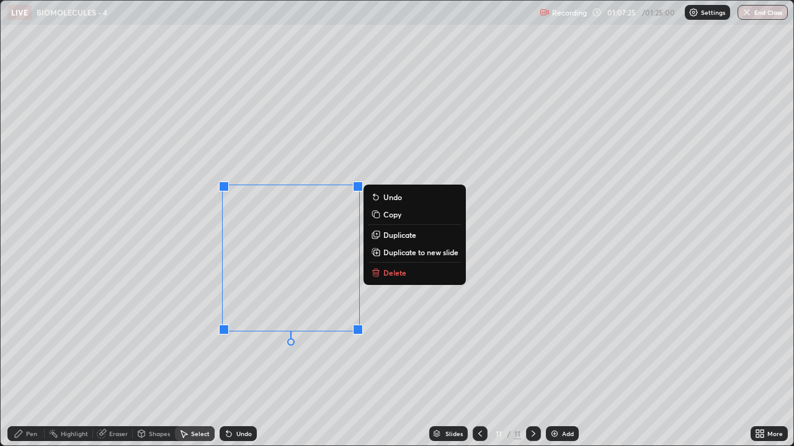
click at [272, 362] on div "0 ° Undo Copy Duplicate Duplicate to new slide Delete" at bounding box center [397, 223] width 792 height 445
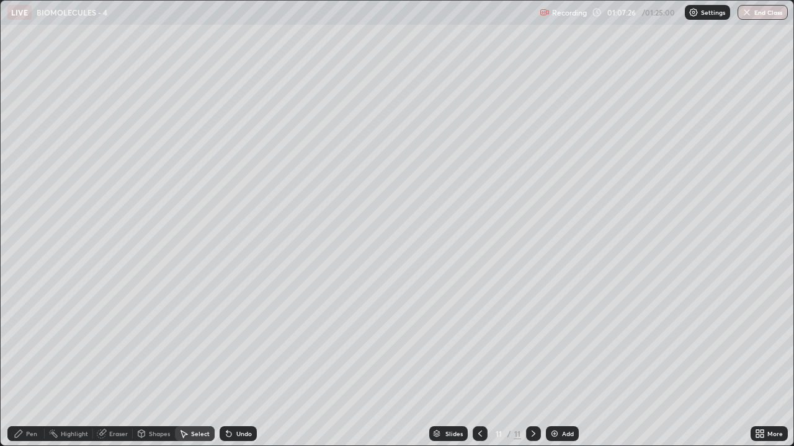
click at [112, 362] on div "Eraser" at bounding box center [118, 434] width 19 height 6
click at [27, 362] on div "Pen" at bounding box center [31, 434] width 11 height 6
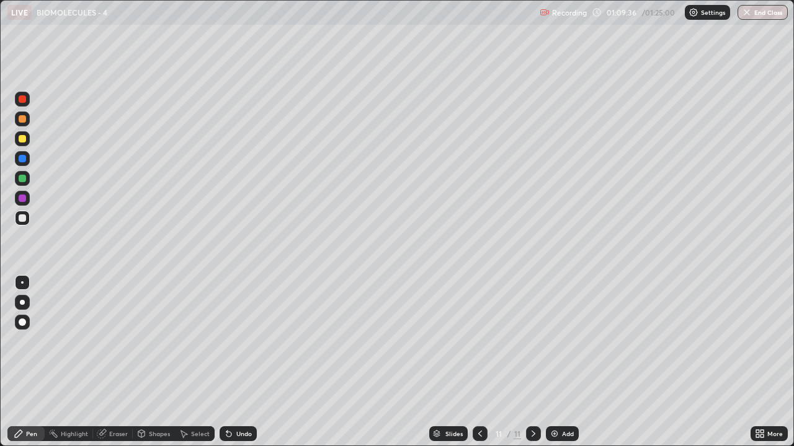
click at [243, 362] on div "Undo" at bounding box center [243, 434] width 15 height 6
click at [239, 362] on div "Undo" at bounding box center [243, 434] width 15 height 6
click at [552, 362] on img at bounding box center [554, 434] width 10 height 10
click at [20, 144] on div at bounding box center [22, 138] width 15 height 15
click at [234, 362] on div "Undo" at bounding box center [237, 434] width 37 height 15
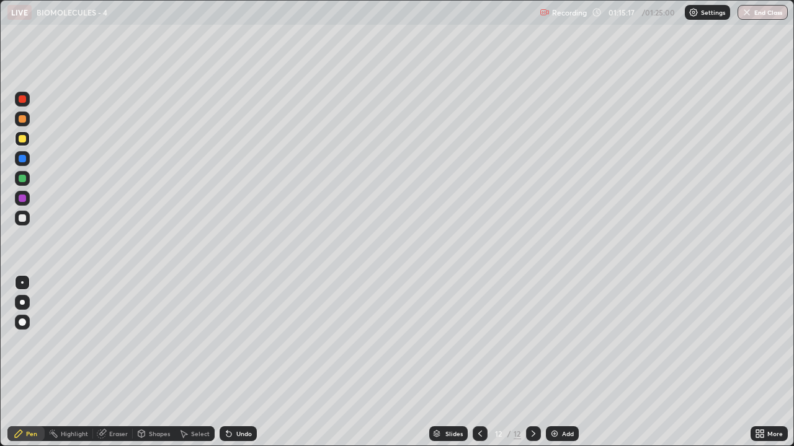
click at [17, 220] on div at bounding box center [22, 218] width 15 height 15
click at [769, 19] on button "End Class" at bounding box center [762, 12] width 49 height 15
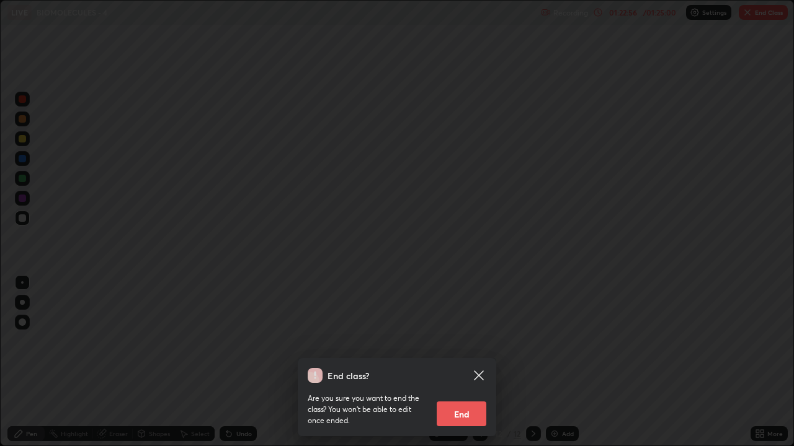
click at [480, 362] on button "End" at bounding box center [461, 414] width 50 height 25
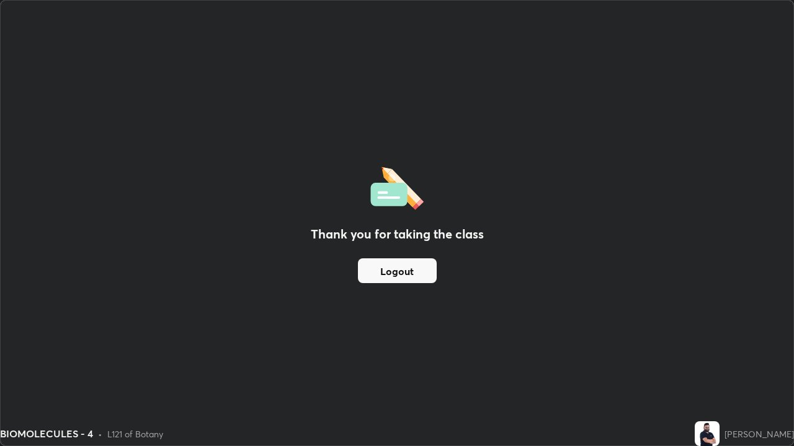
click at [396, 271] on button "Logout" at bounding box center [397, 271] width 79 height 25
